Goal: Transaction & Acquisition: Book appointment/travel/reservation

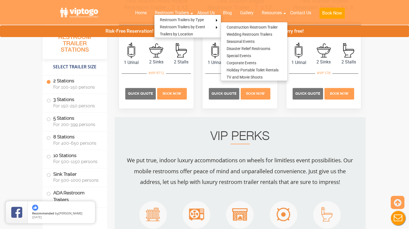
scroll to position [385, 0]
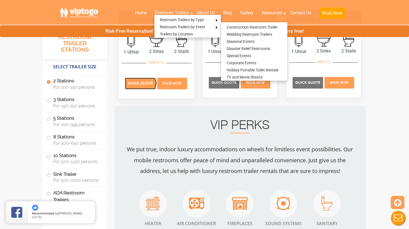
click at [140, 81] on span "Quick Quote" at bounding box center [140, 83] width 25 height 4
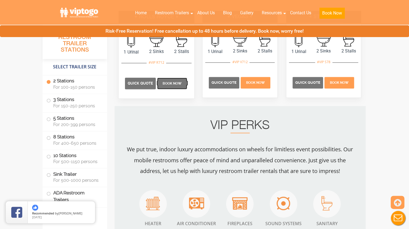
click at [183, 87] on p "Book Now" at bounding box center [172, 84] width 30 height 12
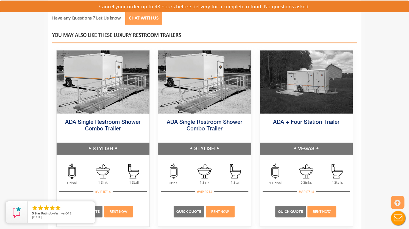
scroll to position [892, 0]
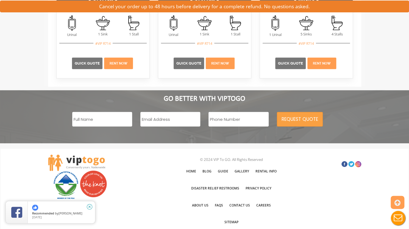
click at [90, 206] on icon "close" at bounding box center [89, 206] width 5 height 5
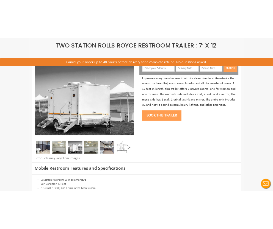
scroll to position [0, 0]
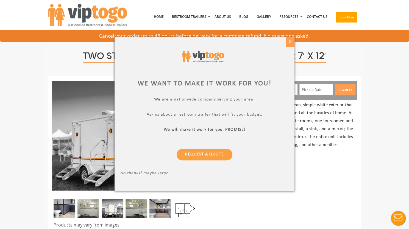
click at [293, 43] on div "X" at bounding box center [290, 41] width 9 height 9
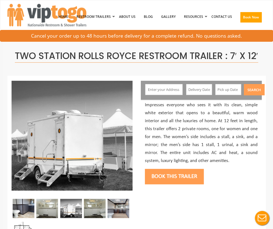
click at [190, 162] on p "Impresses everyone who sees it with its clean, simple white exterior that opens…" at bounding box center [201, 132] width 113 height 63
click at [181, 180] on button "Book this trailer" at bounding box center [174, 176] width 59 height 15
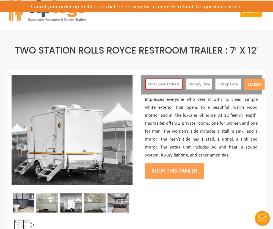
click at [168, 90] on input "text" at bounding box center [163, 84] width 37 height 11
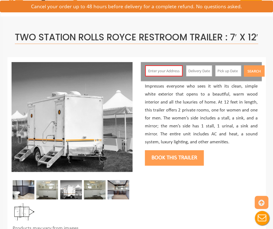
scroll to position [29, 0]
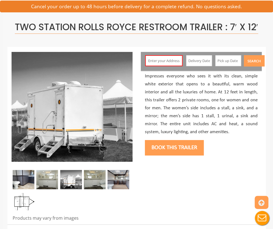
click at [159, 62] on input "text" at bounding box center [163, 60] width 37 height 11
click at [162, 61] on input "text" at bounding box center [163, 60] width 37 height 11
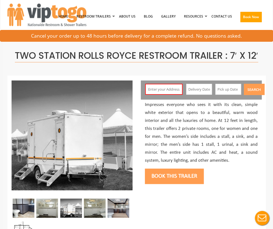
scroll to position [0, 0]
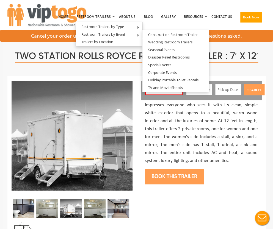
click at [159, 93] on input "text" at bounding box center [163, 89] width 37 height 11
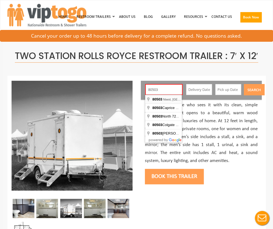
type input "Niwot, CO 80503, USA"
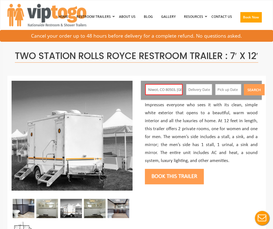
click at [195, 90] on input "text" at bounding box center [199, 89] width 26 height 11
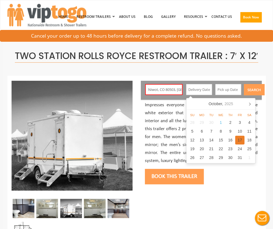
click at [237, 140] on div "17" at bounding box center [240, 140] width 10 height 9
type input "10/17/2025"
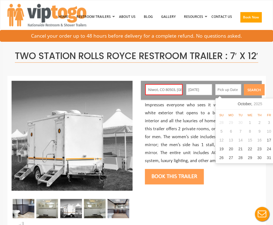
click at [230, 91] on input "text" at bounding box center [228, 89] width 26 height 11
click at [235, 150] on div "20" at bounding box center [231, 149] width 10 height 9
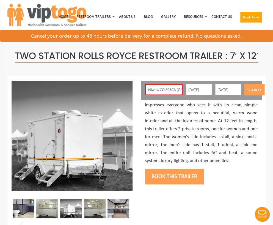
click at [255, 90] on button "Search" at bounding box center [254, 89] width 21 height 11
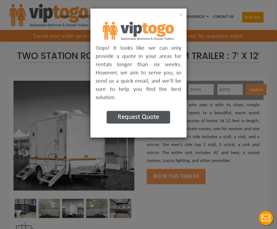
click at [137, 117] on button "Request Quote" at bounding box center [138, 117] width 63 height 13
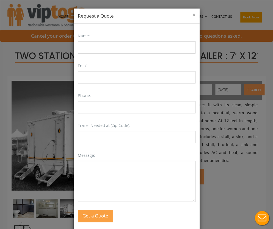
click at [192, 15] on button "×" at bounding box center [193, 14] width 3 height 5
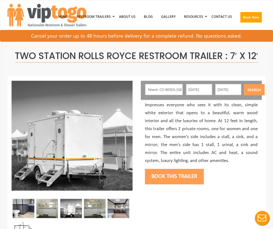
click at [231, 91] on input "10/20/2025" at bounding box center [228, 89] width 26 height 11
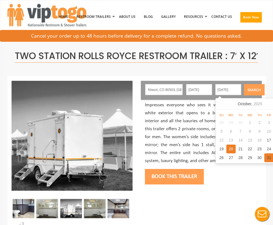
click at [268, 160] on div "31" at bounding box center [269, 157] width 10 height 9
drag, startPoint x: 259, startPoint y: 105, endPoint x: 251, endPoint y: 105, distance: 8.0
click at [251, 105] on div "October, 2025" at bounding box center [249, 104] width 29 height 9
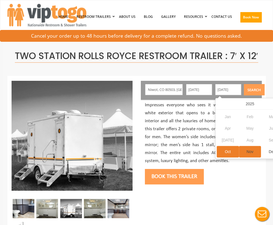
click at [248, 154] on div "Nov" at bounding box center [250, 152] width 22 height 12
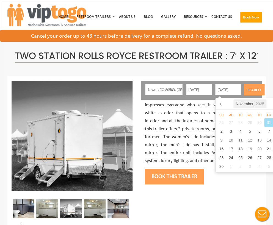
drag, startPoint x: 220, startPoint y: 105, endPoint x: 241, endPoint y: 103, distance: 20.4
click at [241, 103] on nav "November, 2025" at bounding box center [249, 103] width 69 height 11
click at [243, 103] on div "November, 2025" at bounding box center [249, 104] width 33 height 9
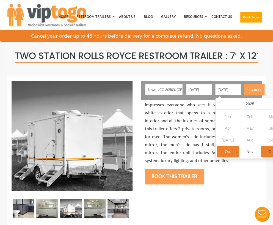
click at [270, 154] on div "Dec" at bounding box center [272, 152] width 22 height 12
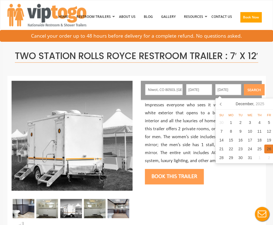
click at [264, 150] on div "26" at bounding box center [269, 149] width 10 height 9
type input "12/26/2025"
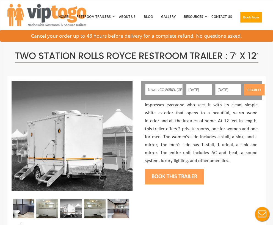
click at [252, 90] on button "Search" at bounding box center [254, 89] width 21 height 11
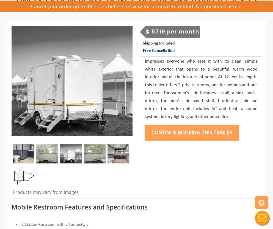
scroll to position [55, 0]
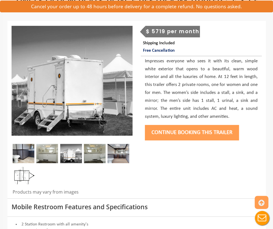
click at [191, 132] on button "Continue Booking this trailer" at bounding box center [192, 132] width 94 height 15
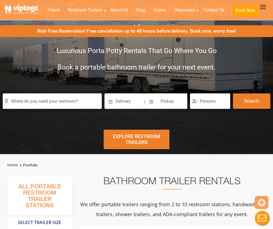
scroll to position [55, 0]
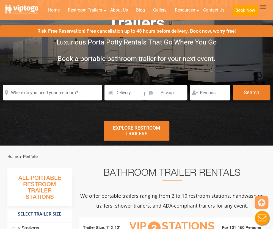
click at [150, 121] on div "Explore Restroom Trailers" at bounding box center [136, 131] width 65 height 20
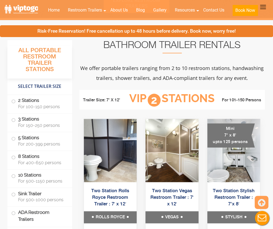
scroll to position [201, 0]
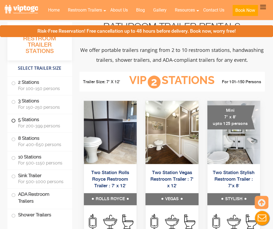
click at [16, 120] on label "5 Stations For 200-399 persons" at bounding box center [39, 122] width 57 height 17
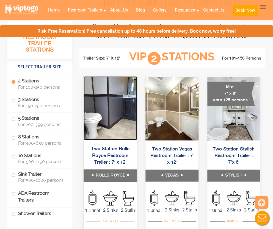
click at [117, 133] on img at bounding box center [111, 108] width 54 height 64
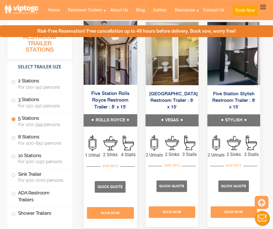
scroll to position [932, 0]
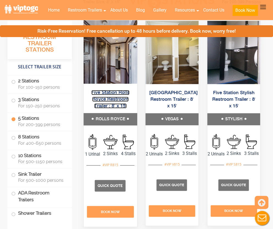
click at [117, 109] on link "Five Station Rolls Royce Restroom Trailer : 8′ x 15′" at bounding box center [110, 99] width 38 height 18
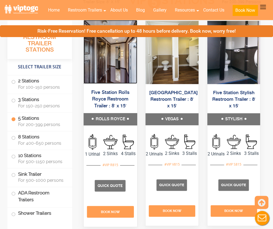
click at [115, 84] on img at bounding box center [111, 52] width 54 height 64
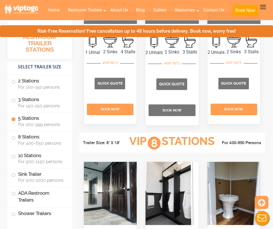
scroll to position [1042, 0]
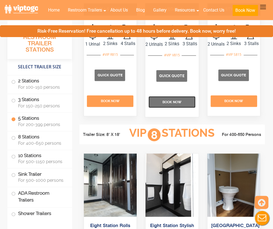
click at [179, 108] on p "Book Now" at bounding box center [171, 102] width 47 height 12
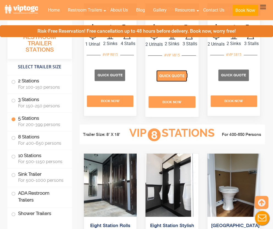
click at [168, 78] on span "Quick Quote" at bounding box center [171, 76] width 25 height 4
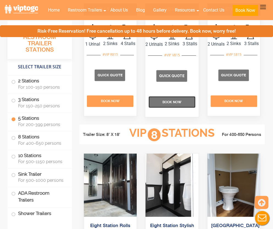
click at [179, 108] on p "Book Now" at bounding box center [171, 102] width 47 height 12
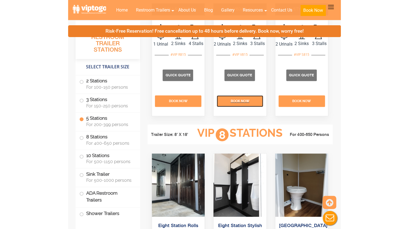
scroll to position [1052, 0]
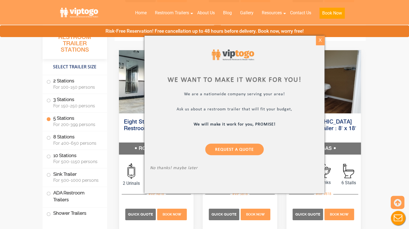
click at [273, 40] on div "X" at bounding box center [320, 40] width 9 height 9
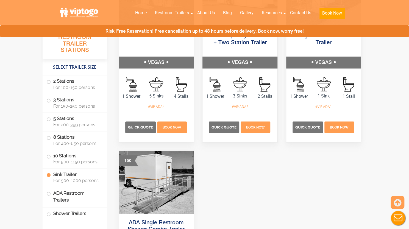
scroll to position [1877, 0]
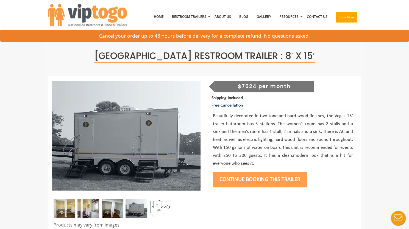
click at [260, 180] on button "Continue Booking this trailer" at bounding box center [260, 179] width 94 height 15
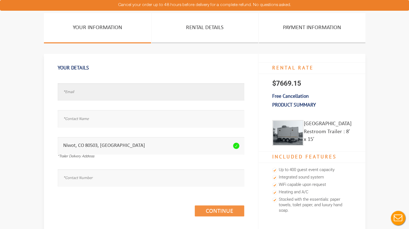
click at [74, 97] on input "text" at bounding box center [151, 91] width 187 height 17
